Goal: Task Accomplishment & Management: Manage account settings

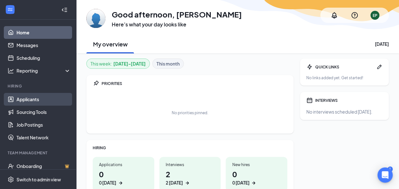
click at [31, 97] on link "Applicants" at bounding box center [44, 99] width 54 height 13
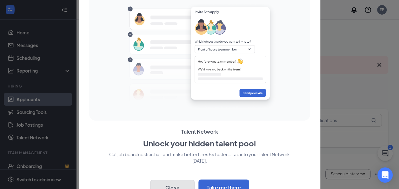
click at [172, 180] on button "Close" at bounding box center [172, 188] width 44 height 16
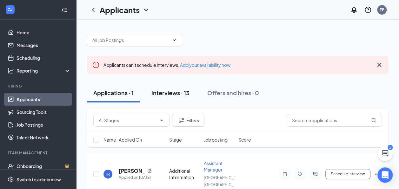
click at [165, 91] on div "Interviews · 13" at bounding box center [171, 93] width 38 height 8
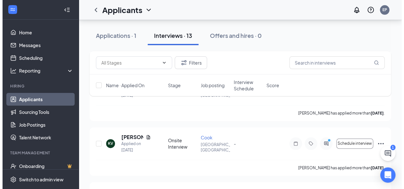
scroll to position [318, 0]
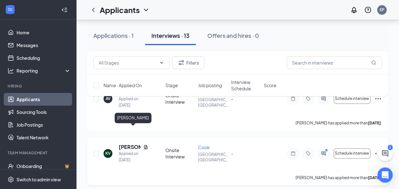
click at [127, 143] on h5 "[PERSON_NAME]" at bounding box center [130, 146] width 22 height 7
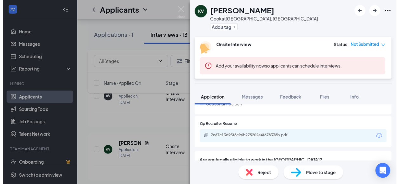
scroll to position [191, 0]
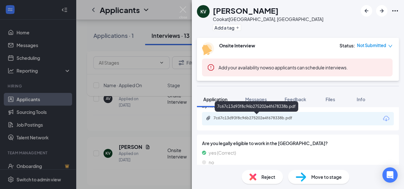
click at [282, 120] on div "7c67c13d93f8c96b275202e4f678338b.pdf" at bounding box center [258, 117] width 89 height 5
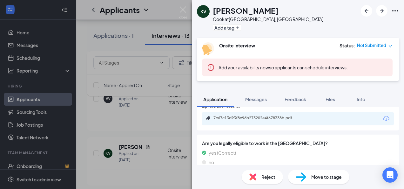
drag, startPoint x: 158, startPoint y: 109, endPoint x: 197, endPoint y: 81, distance: 47.5
click at [158, 109] on div "KV [PERSON_NAME] at [GEOGRAPHIC_DATA], [GEOGRAPHIC_DATA] Add a tag Onsite Inter…" at bounding box center [202, 94] width 404 height 189
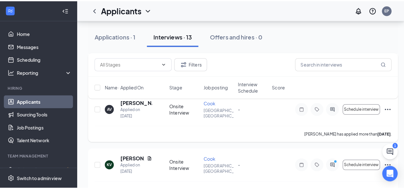
scroll to position [286, 0]
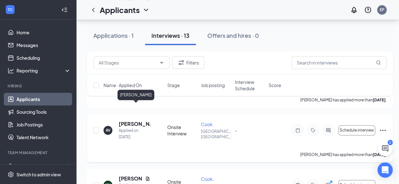
click at [130, 120] on h5 "[PERSON_NAME]" at bounding box center [134, 123] width 31 height 7
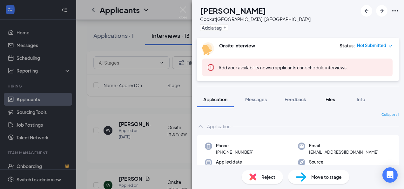
click at [331, 99] on span "Files" at bounding box center [331, 99] width 10 height 6
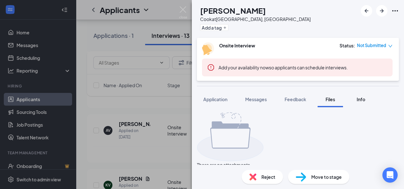
click at [362, 99] on span "Info" at bounding box center [361, 99] width 9 height 6
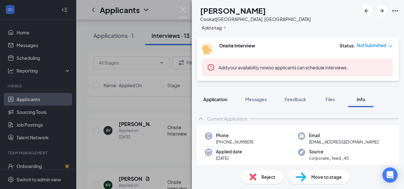
click at [223, 99] on span "Application" at bounding box center [215, 99] width 24 height 6
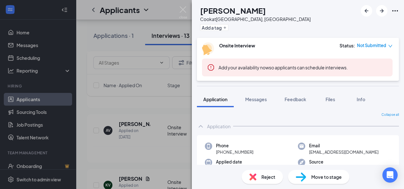
click at [147, 31] on div "AV [PERSON_NAME] at [GEOGRAPHIC_DATA], [GEOGRAPHIC_DATA] Add a tag Onsite Inter…" at bounding box center [202, 94] width 404 height 189
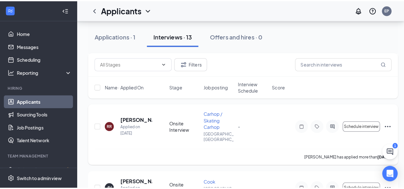
scroll to position [222, 0]
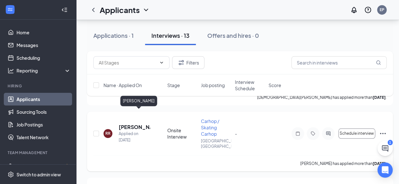
click at [135, 124] on h5 "[PERSON_NAME]" at bounding box center [134, 127] width 31 height 7
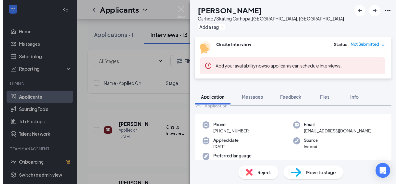
scroll to position [32, 0]
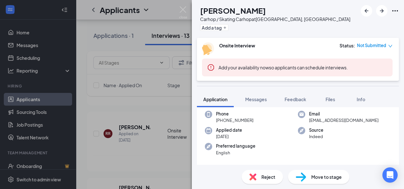
click at [175, 23] on div "RR [PERSON_NAME] Carhop / Skating Carhop at [GEOGRAPHIC_DATA], [GEOGRAPHIC_DATA…" at bounding box center [202, 94] width 404 height 189
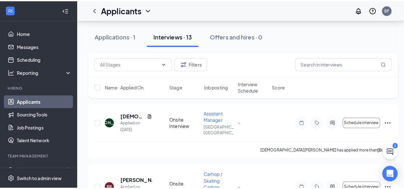
scroll to position [159, 0]
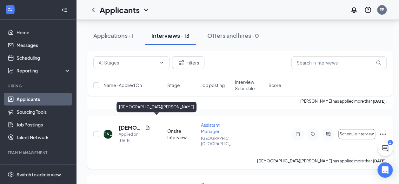
click at [124, 124] on h5 "[DEMOGRAPHIC_DATA][PERSON_NAME]" at bounding box center [131, 127] width 24 height 7
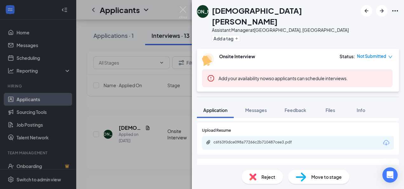
scroll to position [191, 0]
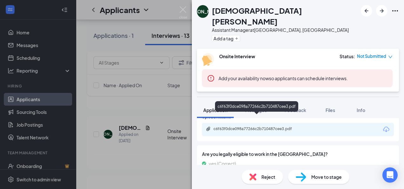
click at [250, 126] on div "c6f63f0dce098a77266c2b710487cee3.pdf" at bounding box center [258, 128] width 89 height 5
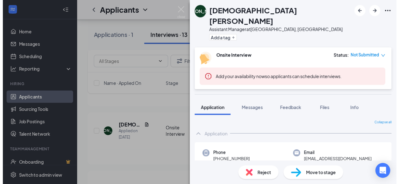
scroll to position [32, 0]
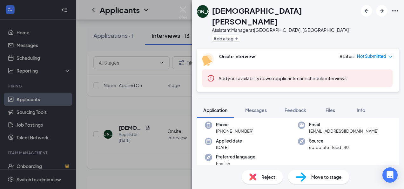
drag, startPoint x: 154, startPoint y: 105, endPoint x: 160, endPoint y: 115, distance: 10.7
click at [158, 102] on div "[PERSON_NAME][DEMOGRAPHIC_DATA] Assistant Manager at [GEOGRAPHIC_DATA], [GEOGRA…" at bounding box center [202, 94] width 404 height 189
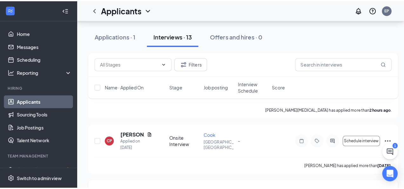
scroll to position [95, 0]
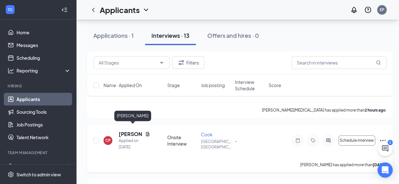
click at [127, 131] on h5 "[PERSON_NAME]" at bounding box center [131, 134] width 24 height 7
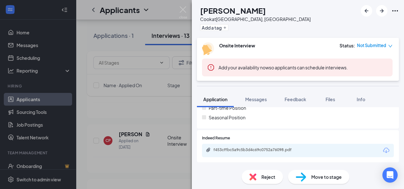
scroll to position [191, 0]
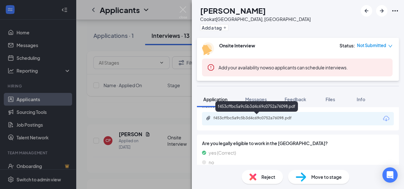
click at [264, 117] on div "f453cffbc5a9c5b3d4c69c0752a76098.pdf" at bounding box center [258, 117] width 89 height 5
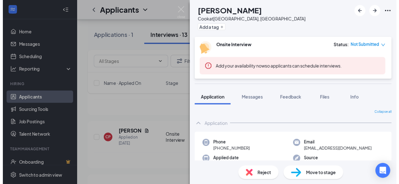
scroll to position [32, 0]
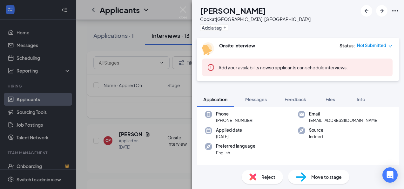
drag, startPoint x: 130, startPoint y: 97, endPoint x: 148, endPoint y: 112, distance: 23.3
click at [130, 98] on div "CP [PERSON_NAME] at [GEOGRAPHIC_DATA], [GEOGRAPHIC_DATA] Add a tag Onsite Inter…" at bounding box center [202, 94] width 404 height 189
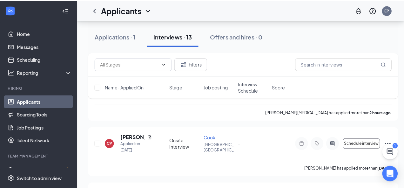
scroll to position [32, 0]
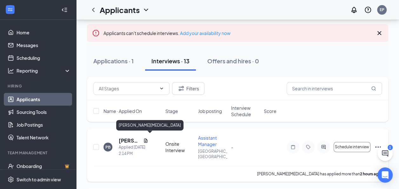
click at [128, 138] on h5 "[PERSON_NAME][MEDICAL_DATA]" at bounding box center [130, 140] width 22 height 7
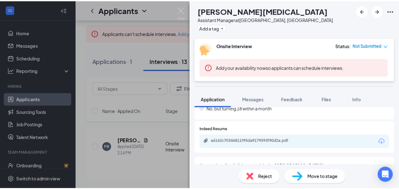
scroll to position [191, 0]
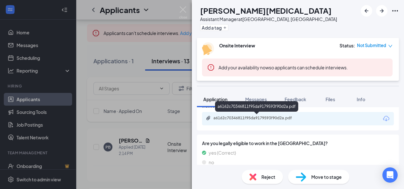
click at [262, 120] on div "a6162c70346811f95da9179593f90d2a.pdf" at bounding box center [258, 117] width 89 height 5
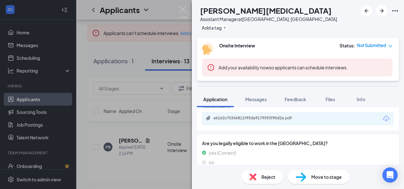
click at [153, 137] on div "PB [PERSON_NAME][MEDICAL_DATA] Assistant Manager at [GEOGRAPHIC_DATA], [GEOGRAP…" at bounding box center [202, 94] width 404 height 189
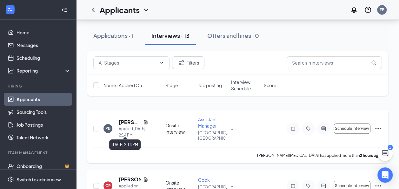
scroll to position [64, 0]
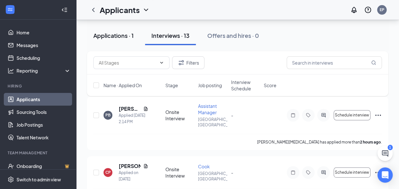
click at [114, 37] on div "Applications · 1" at bounding box center [113, 35] width 40 height 8
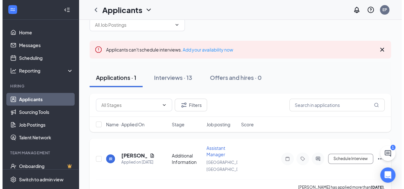
scroll to position [21, 0]
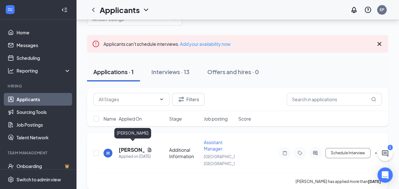
click at [126, 147] on h5 "[PERSON_NAME]" at bounding box center [132, 149] width 26 height 7
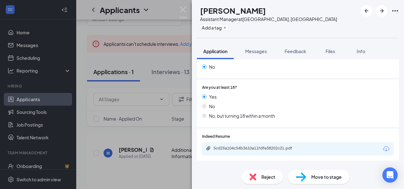
scroll to position [127, 0]
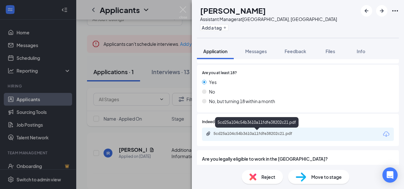
click at [243, 135] on div "5cd25a104c54b3610a11fdfe38202c21.pdf" at bounding box center [258, 133] width 89 height 5
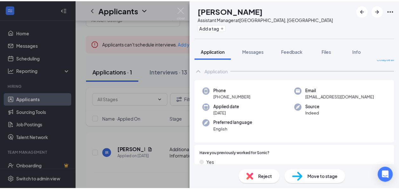
scroll to position [0, 0]
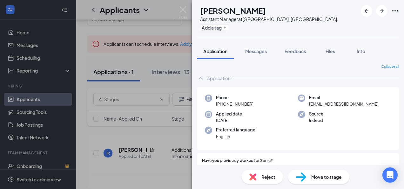
click at [145, 128] on div "IR [PERSON_NAME] Assistant Manager at [GEOGRAPHIC_DATA], [GEOGRAPHIC_DATA] Add …" at bounding box center [202, 94] width 404 height 189
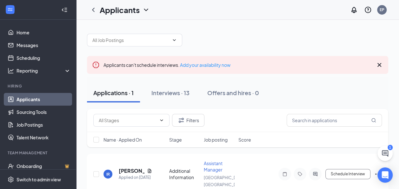
scroll to position [21, 0]
